Goal: Navigation & Orientation: Find specific page/section

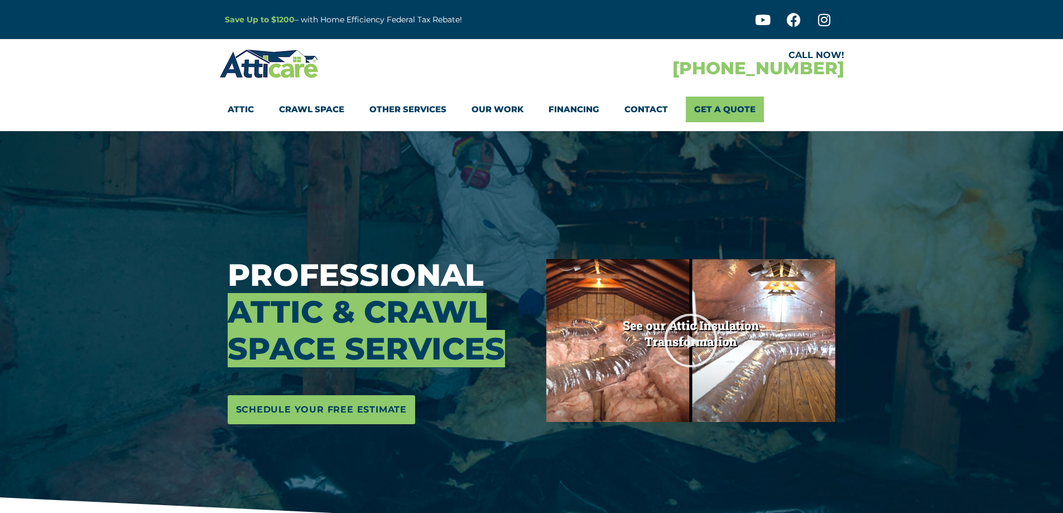
click at [424, 105] on link "Other Services" at bounding box center [407, 110] width 77 height 26
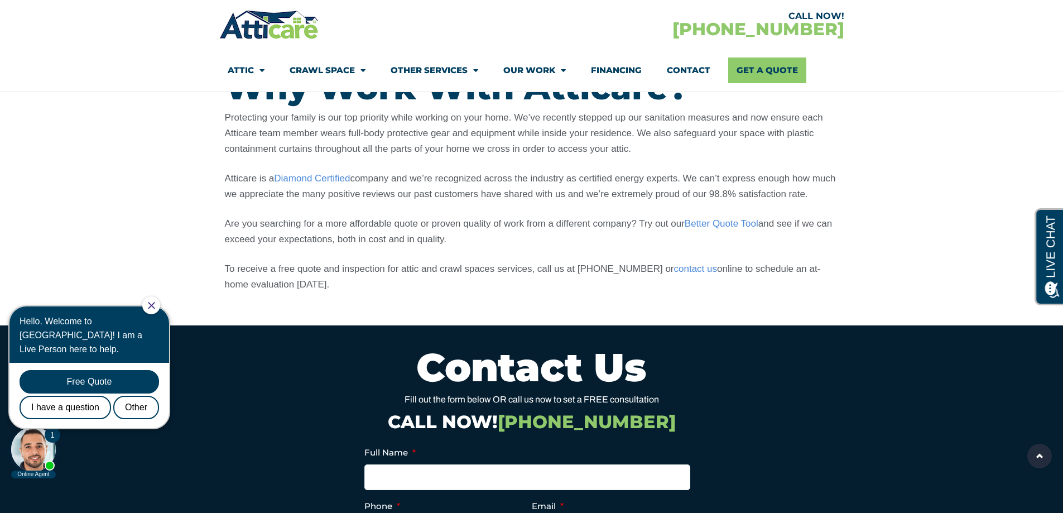
scroll to position [893, 0]
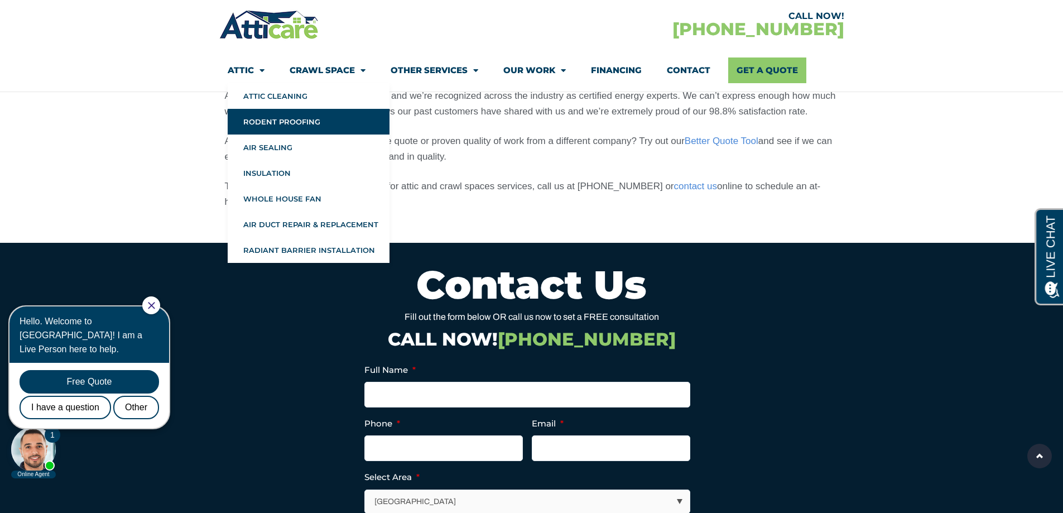
click at [263, 123] on link "Rodent Proofing" at bounding box center [309, 122] width 162 height 26
